Goal: Transaction & Acquisition: Purchase product/service

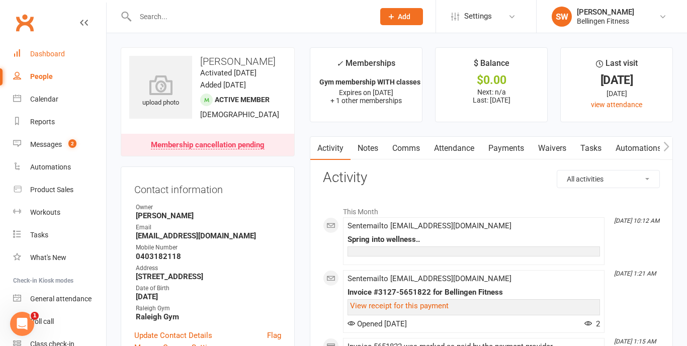
click at [59, 49] on link "Dashboard" at bounding box center [59, 54] width 93 height 23
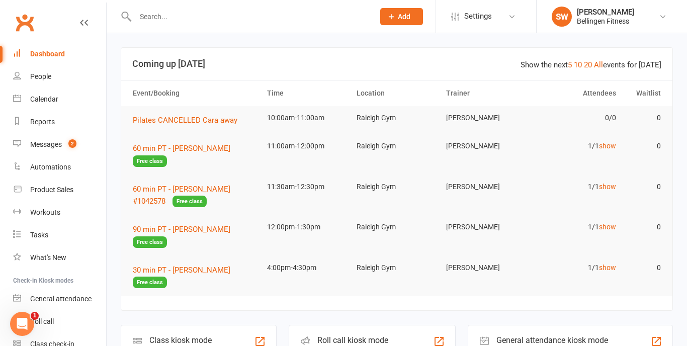
click at [177, 65] on h3 "Coming up [DATE]" at bounding box center [396, 64] width 529 height 10
click at [588, 64] on link "20" at bounding box center [588, 64] width 8 height 9
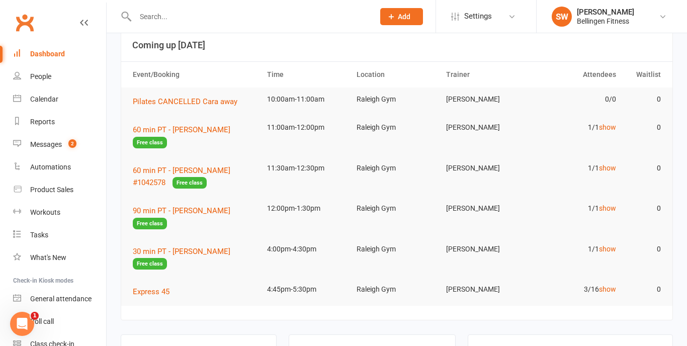
scroll to position [11, 0]
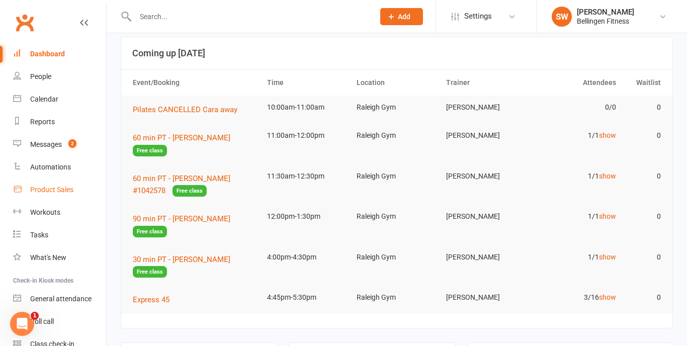
click at [50, 192] on div "Product Sales" at bounding box center [51, 190] width 43 height 8
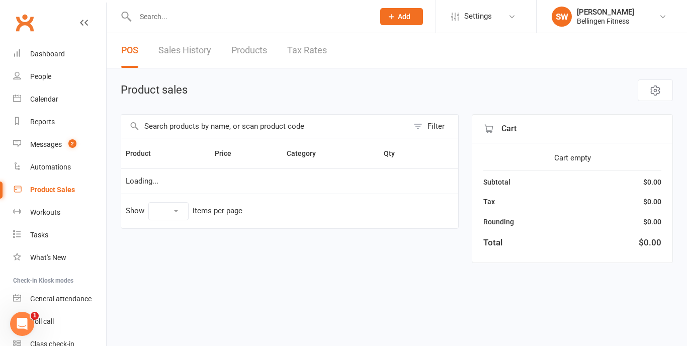
select select "10"
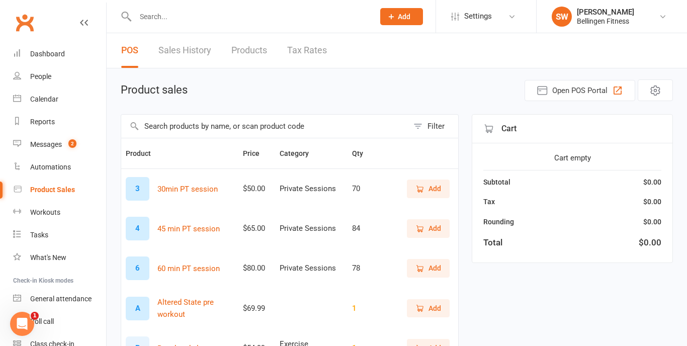
click at [214, 128] on input "text" at bounding box center [264, 126] width 287 height 23
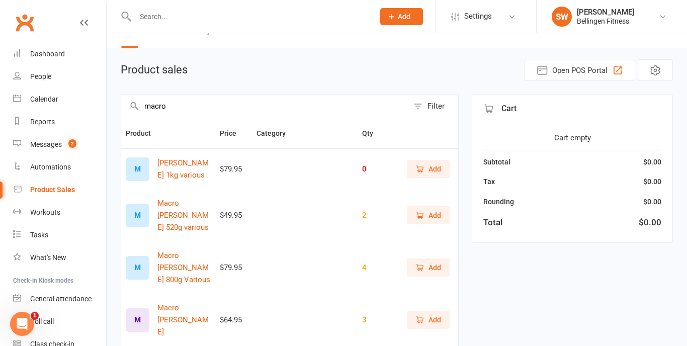
scroll to position [24, 0]
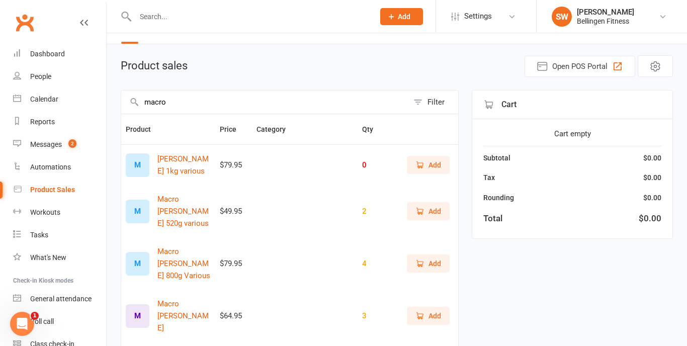
type input "macro"
click at [423, 169] on span "Add" at bounding box center [428, 164] width 26 height 11
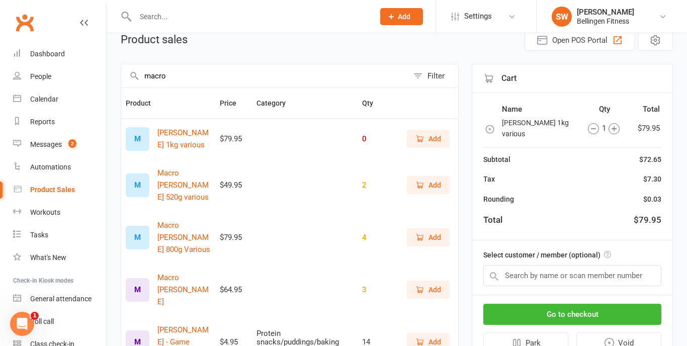
scroll to position [57, 0]
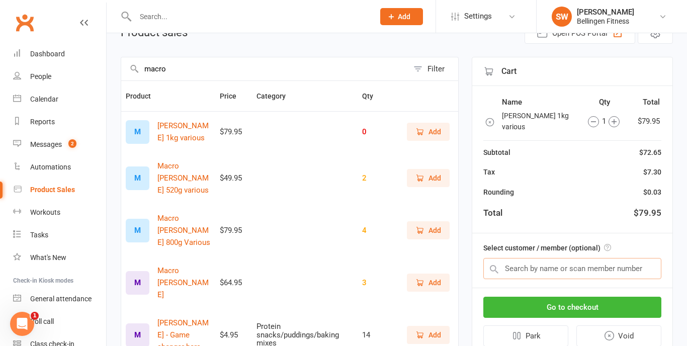
click at [523, 272] on input "text" at bounding box center [572, 268] width 178 height 21
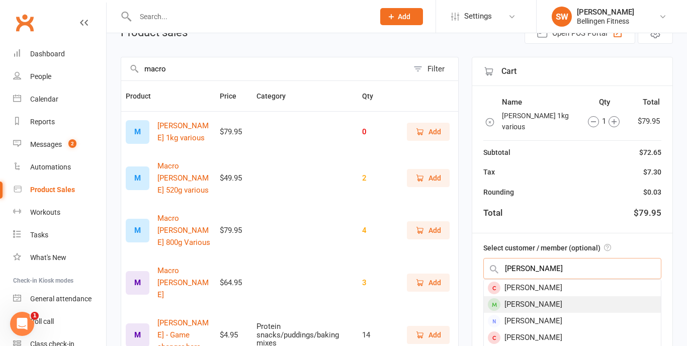
type input "[PERSON_NAME]"
click at [541, 308] on div "[PERSON_NAME]" at bounding box center [572, 304] width 177 height 17
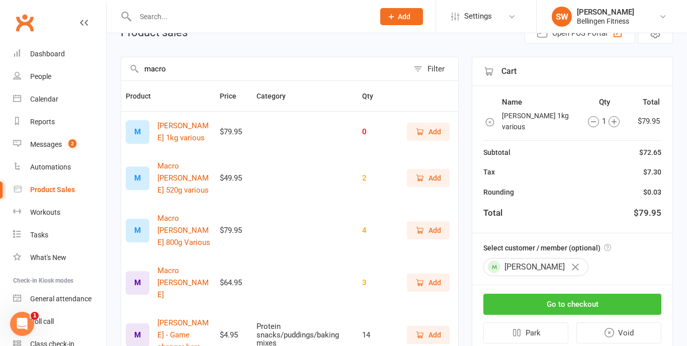
click at [548, 305] on button "Go to checkout" at bounding box center [572, 304] width 178 height 21
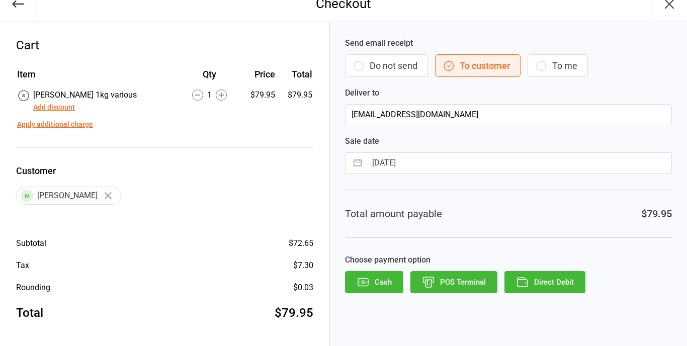
scroll to position [14, 0]
click at [513, 285] on button "Direct Debit" at bounding box center [544, 282] width 81 height 22
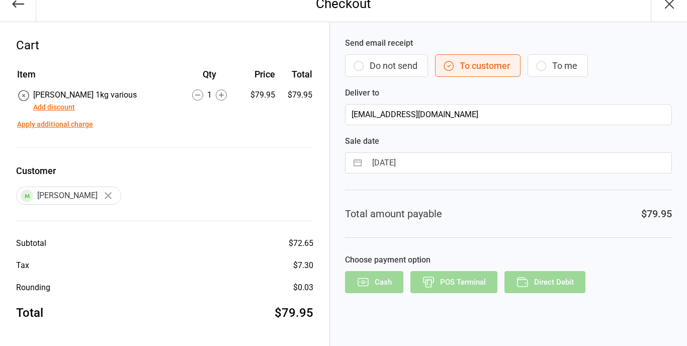
scroll to position [0, 0]
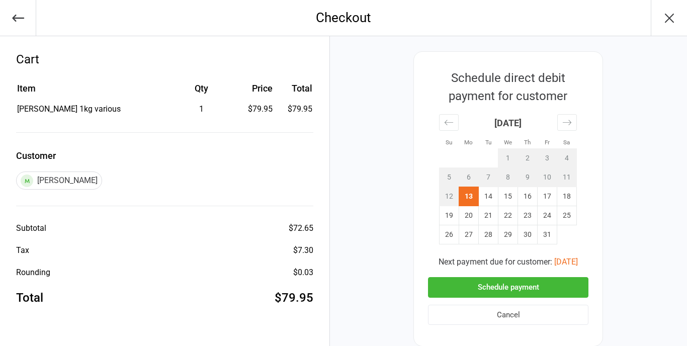
click at [450, 286] on button "Schedule payment" at bounding box center [508, 287] width 160 height 21
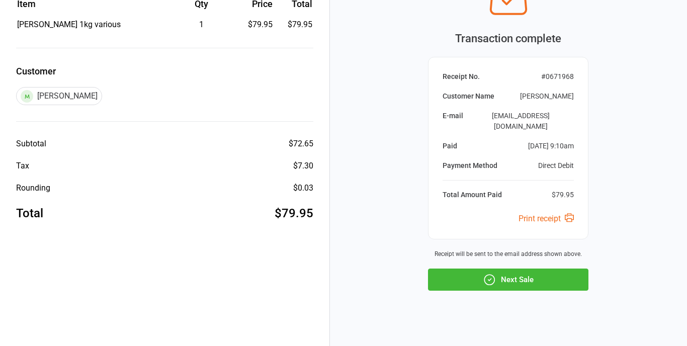
scroll to position [84, 0]
click at [535, 272] on button "Next Sale" at bounding box center [508, 280] width 160 height 22
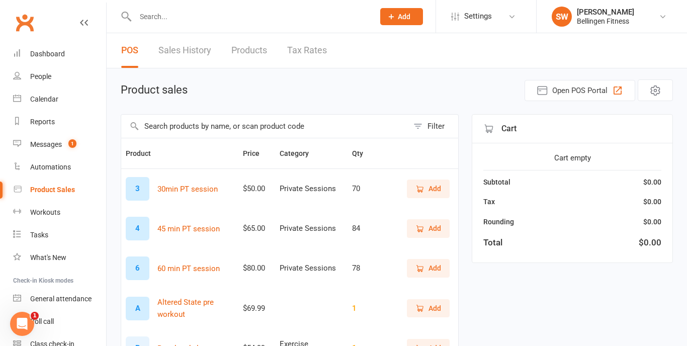
click at [171, 23] on input "text" at bounding box center [249, 17] width 235 height 14
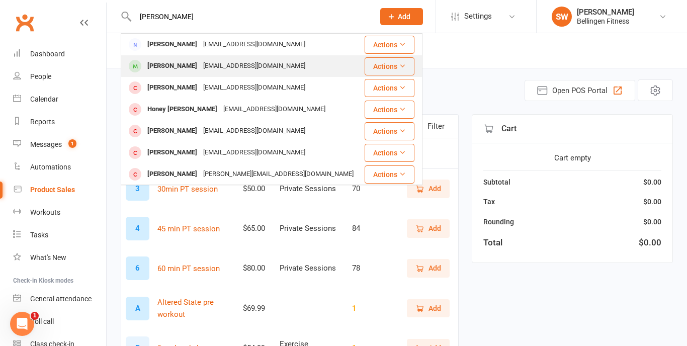
type input "[PERSON_NAME]"
click at [156, 62] on div "[PERSON_NAME]" at bounding box center [172, 66] width 56 height 15
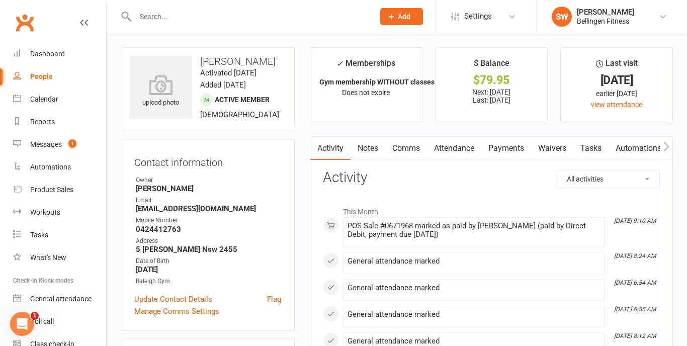
click at [520, 145] on link "Payments" at bounding box center [506, 148] width 50 height 23
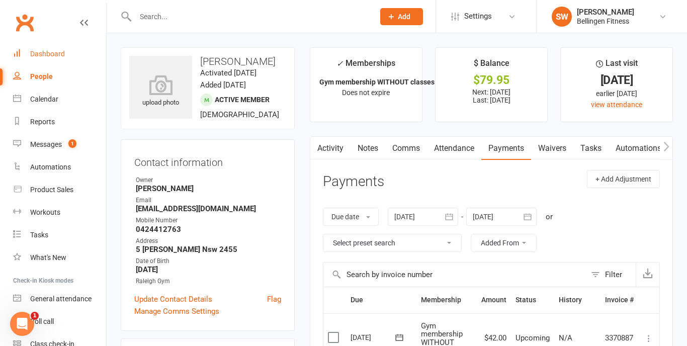
click at [52, 54] on div "Dashboard" at bounding box center [47, 54] width 35 height 8
